Goal: Obtain resource: Obtain resource

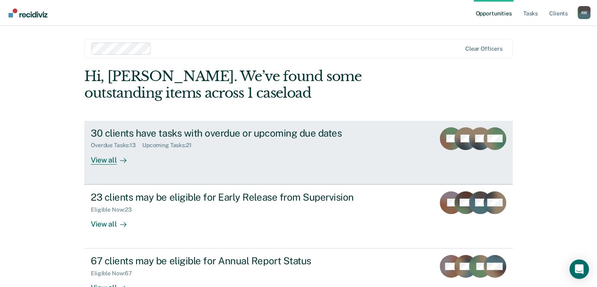
click at [172, 154] on div "30 clients have tasks with overdue or upcoming due dates Overdue Tasks : 13 Upc…" at bounding box center [243, 145] width 304 height 37
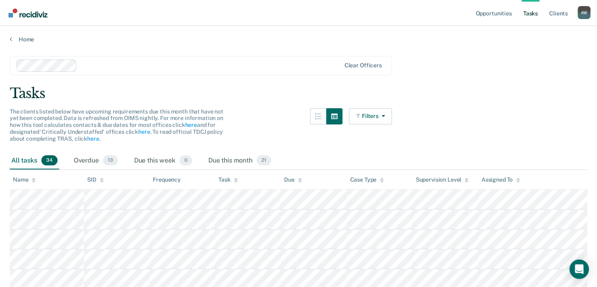
click at [172, 154] on div "Due this week 0" at bounding box center [162, 161] width 61 height 18
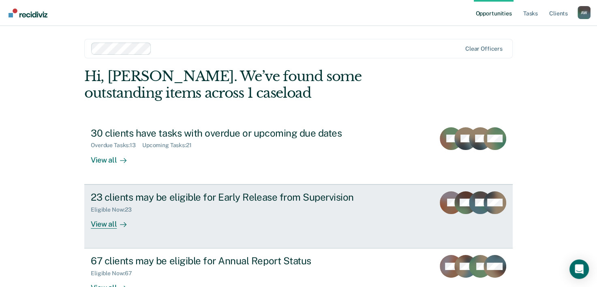
click at [104, 226] on div "View all" at bounding box center [113, 221] width 45 height 16
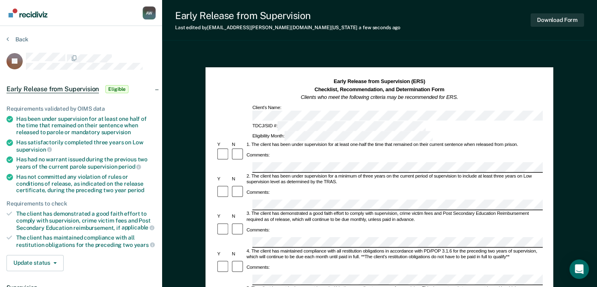
click at [259, 222] on div "Comments:" at bounding box center [379, 235] width 327 height 26
click at [311, 260] on div "Comments:" at bounding box center [379, 267] width 327 height 15
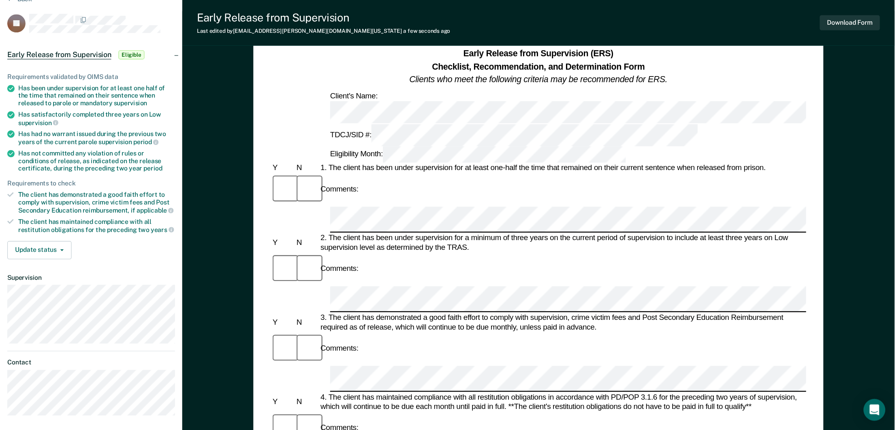
scroll to position [41, 0]
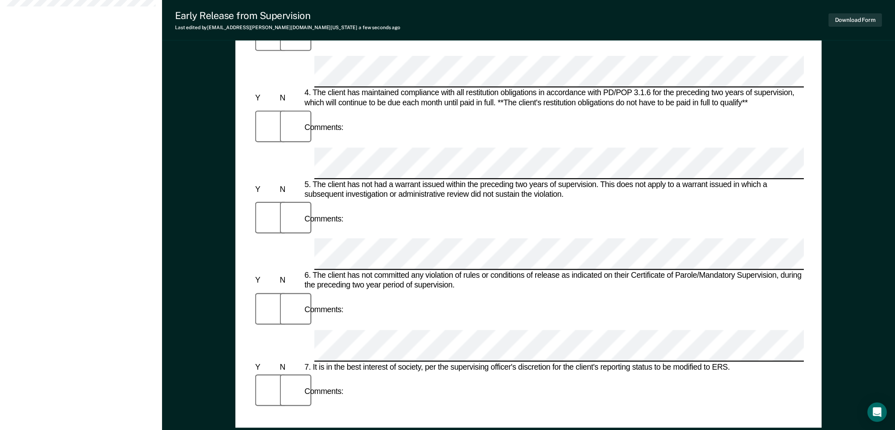
scroll to position [464, 0]
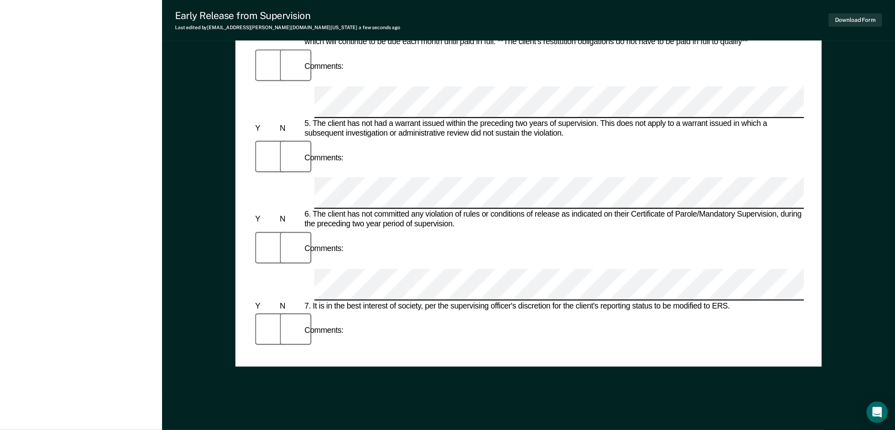
click at [602, 286] on icon "Open Intercom Messenger" at bounding box center [877, 412] width 11 height 11
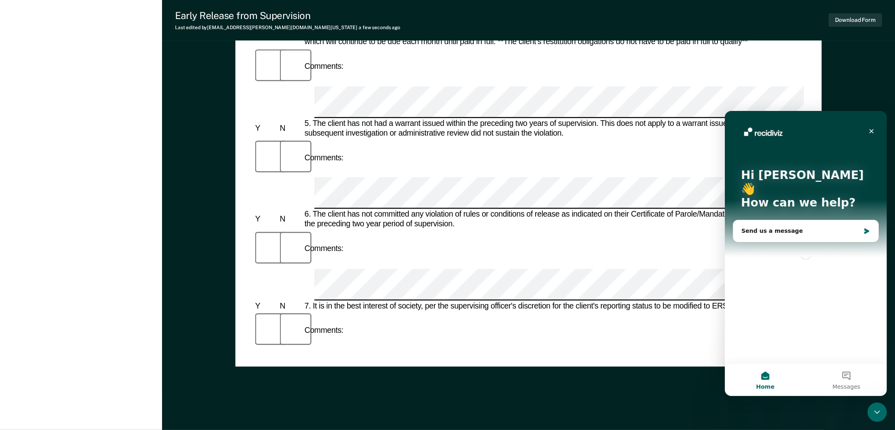
scroll to position [0, 0]
click at [602, 137] on div "Close" at bounding box center [871, 131] width 15 height 15
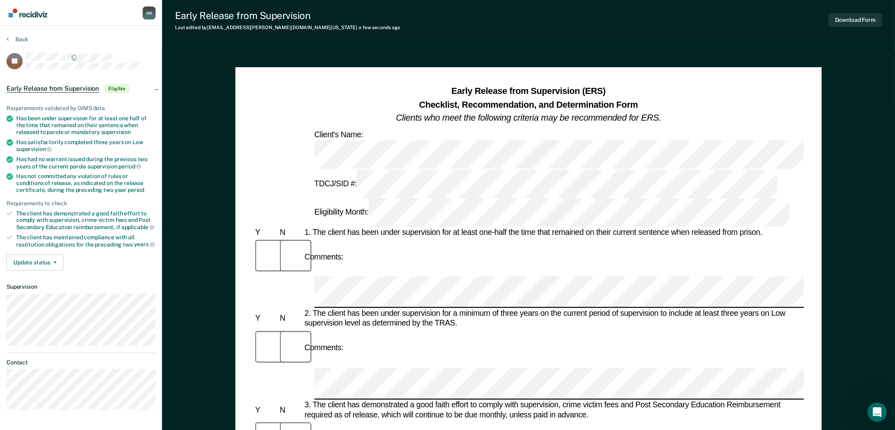
click at [602, 42] on div "Early Release from Supervision Last edited by Annett.Williams@tdcj.texas.gov a …" at bounding box center [528, 428] width 733 height 857
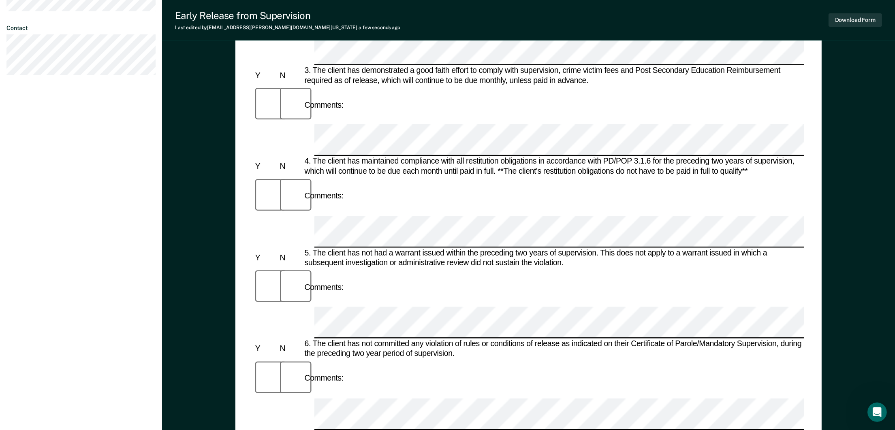
scroll to position [364, 0]
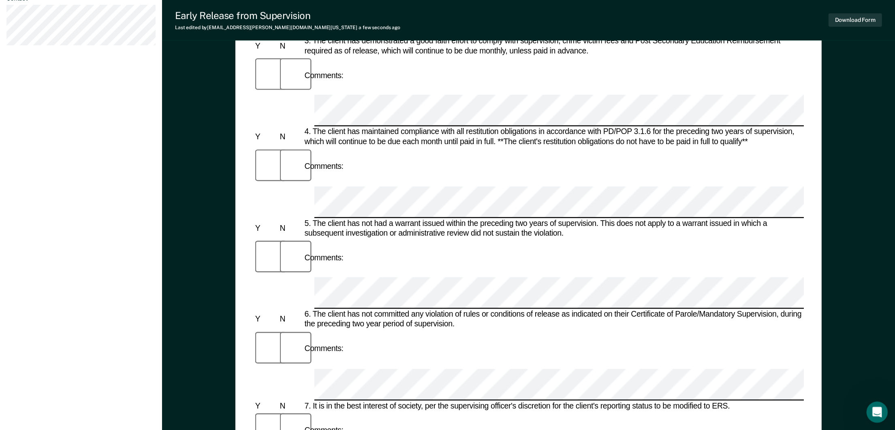
click at [602, 286] on icon "Open Intercom Messenger" at bounding box center [875, 411] width 13 height 13
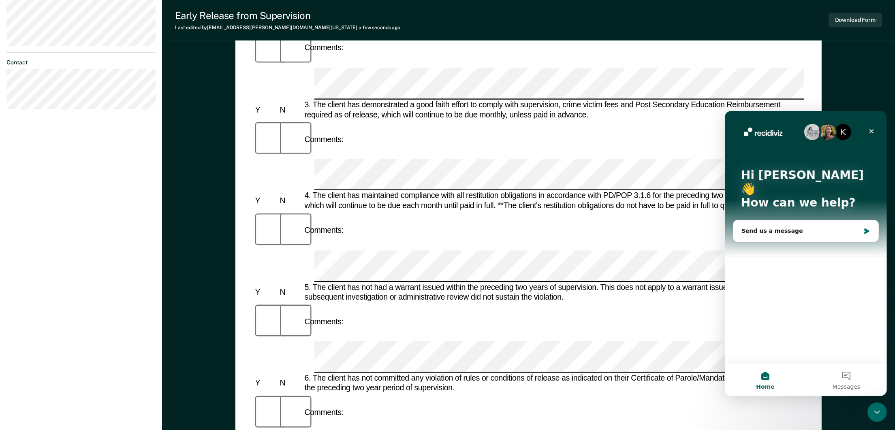
scroll to position [303, 0]
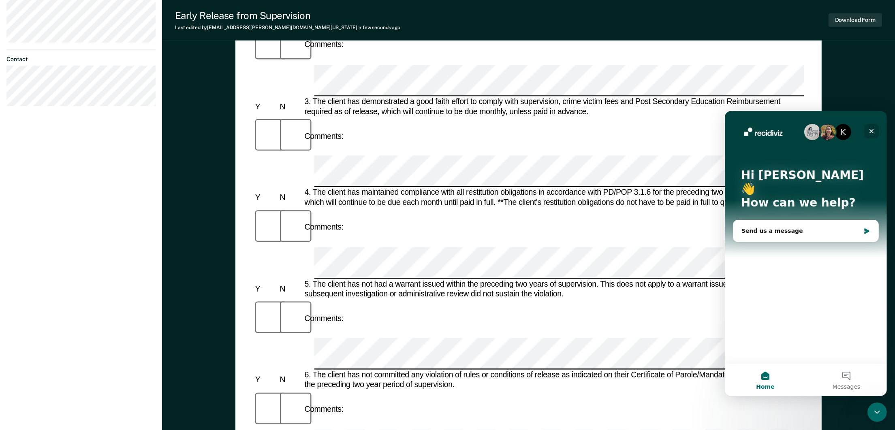
click at [602, 132] on icon "Close" at bounding box center [871, 131] width 6 height 6
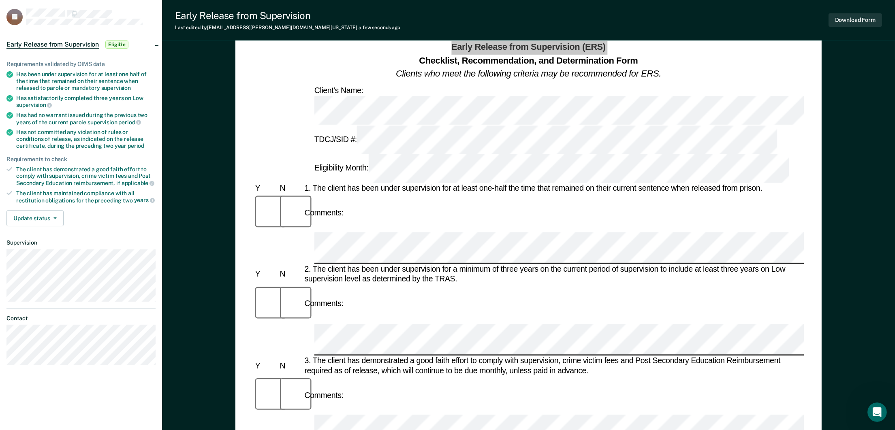
scroll to position [0, 0]
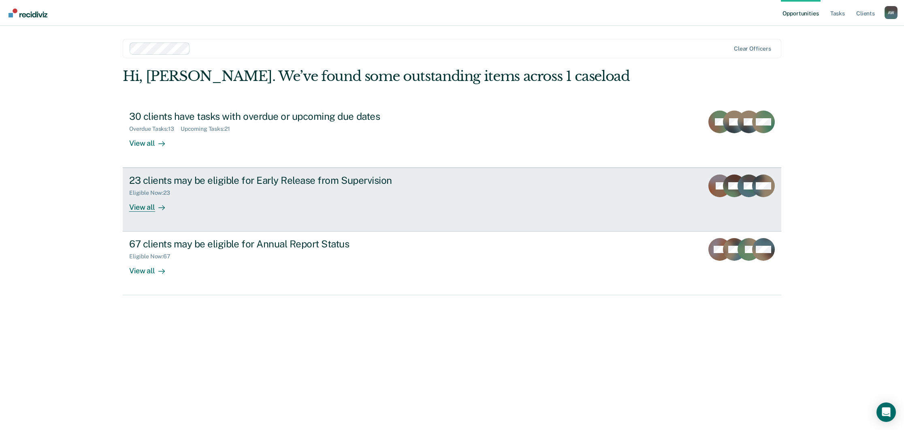
click at [279, 186] on div "23 clients may be eligible for Early Release from Supervision" at bounding box center [271, 181] width 284 height 12
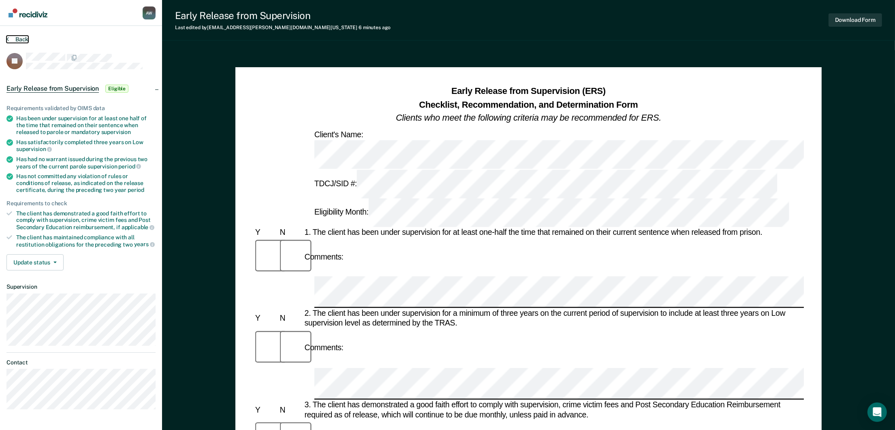
click at [23, 38] on button "Back" at bounding box center [17, 39] width 22 height 7
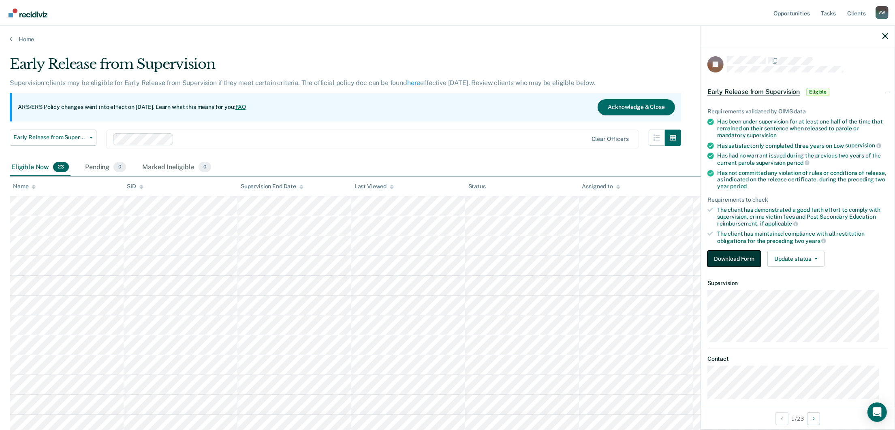
click at [739, 259] on button "Download Form" at bounding box center [733, 259] width 53 height 16
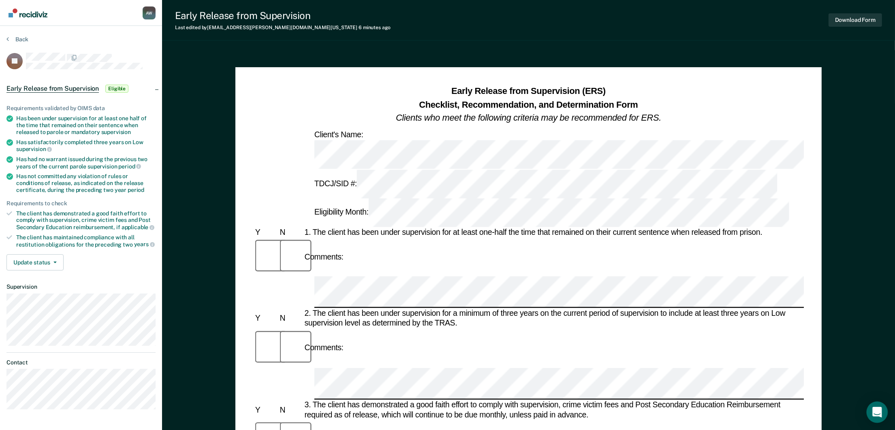
click at [877, 412] on icon "Open Intercom Messenger" at bounding box center [876, 412] width 9 height 11
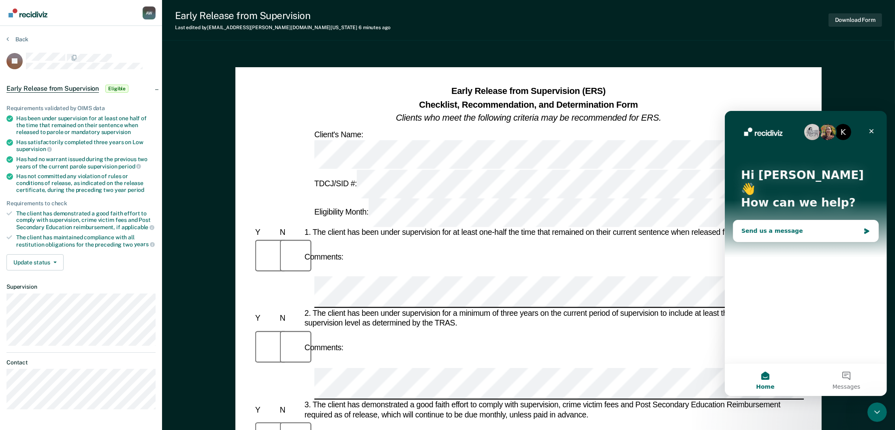
click at [808, 226] on div "Send us a message" at bounding box center [800, 230] width 119 height 9
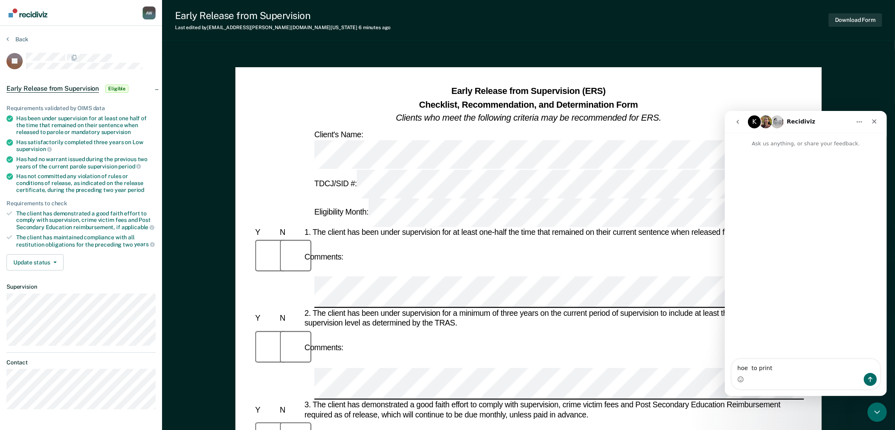
click at [757, 369] on textarea "hoe to print" at bounding box center [805, 366] width 148 height 14
click at [782, 369] on textarea "hoe to print" at bounding box center [805, 366] width 148 height 14
type textarea "how to print"
click at [870, 383] on button "Send a message…" at bounding box center [869, 379] width 13 height 13
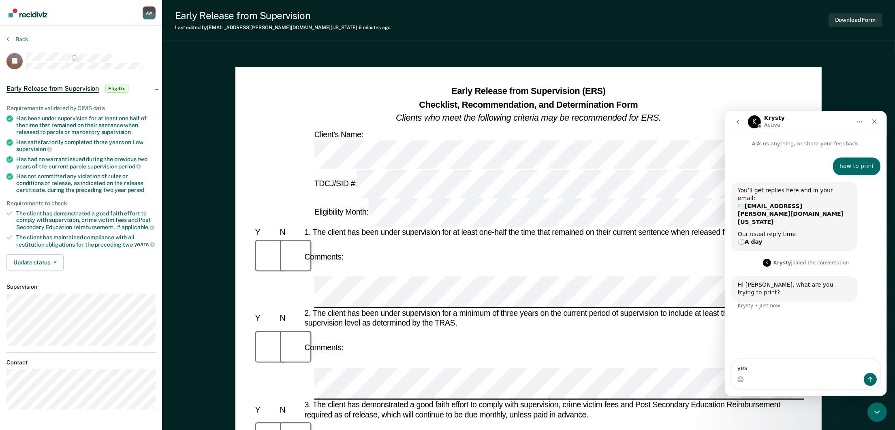
click at [769, 365] on textarea "yes" at bounding box center [805, 366] width 148 height 14
type textarea "y"
type textarea "a form"
click at [871, 376] on icon "Send a message…" at bounding box center [869, 379] width 6 height 6
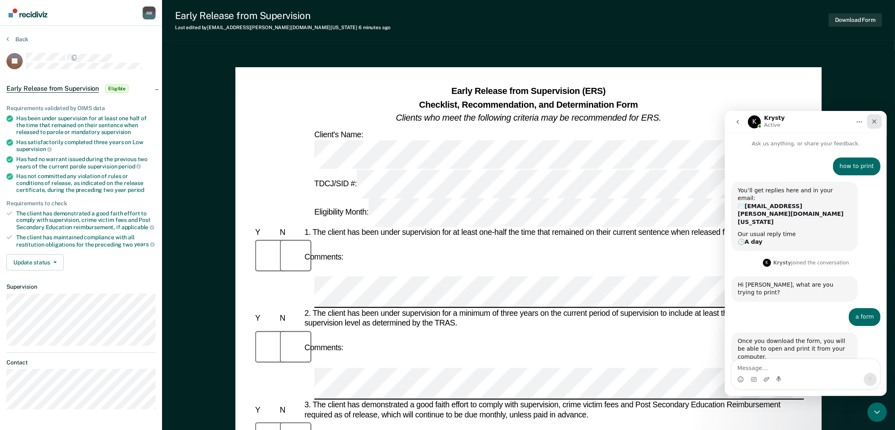
click at [873, 118] on icon "Close" at bounding box center [874, 121] width 6 height 6
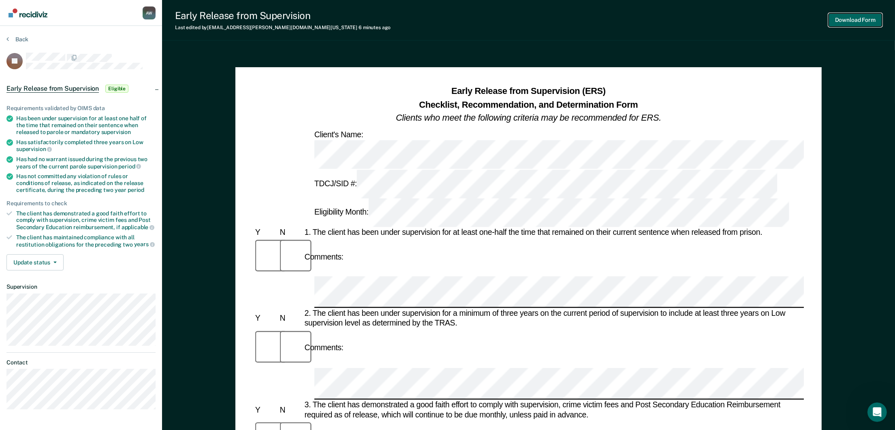
click at [845, 19] on button "Download Form" at bounding box center [854, 19] width 53 height 13
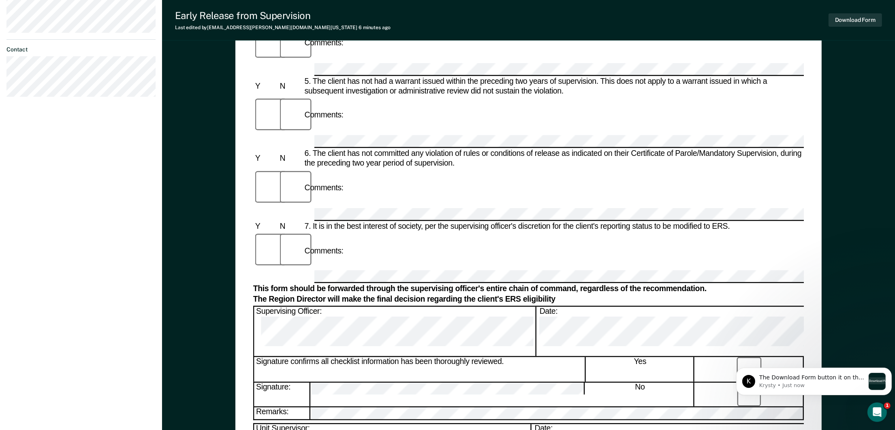
scroll to position [221, 0]
